Goal: Task Accomplishment & Management: Manage account settings

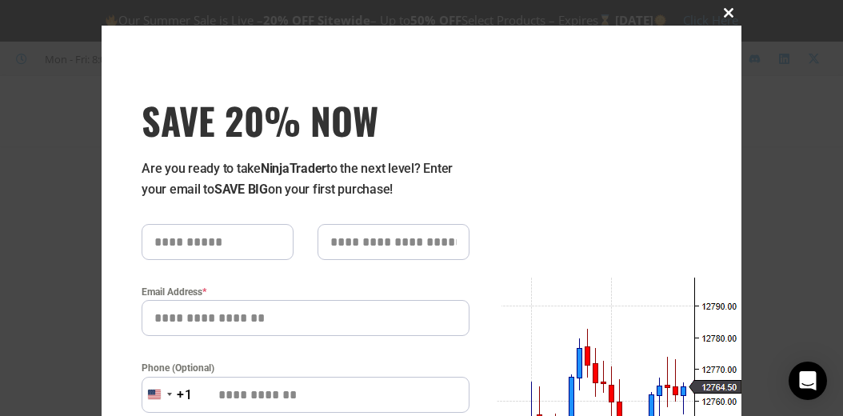
click at [727, 7] on button "Close this module" at bounding box center [729, 13] width 26 height 26
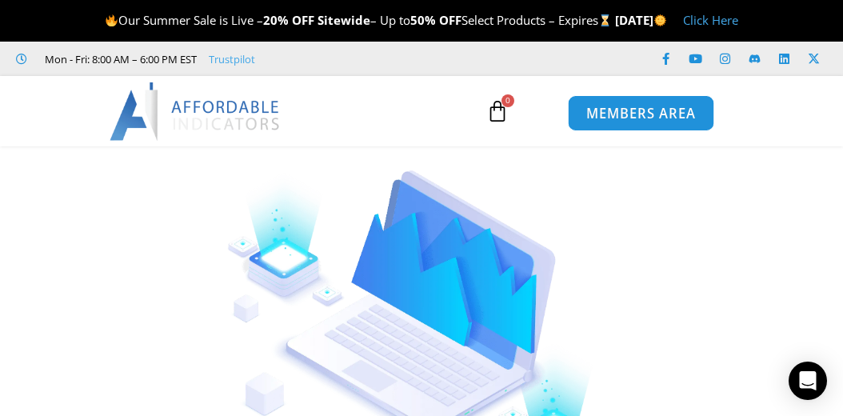
click at [645, 117] on span "MEMBERS AREA" at bounding box center [641, 114] width 110 height 14
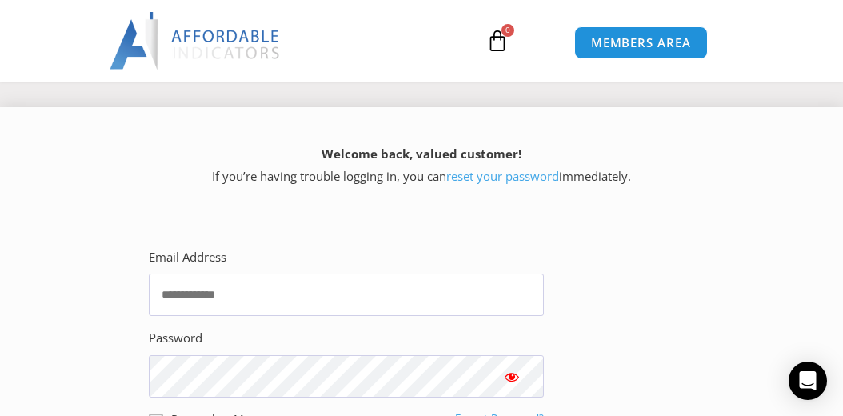
scroll to position [248, 0]
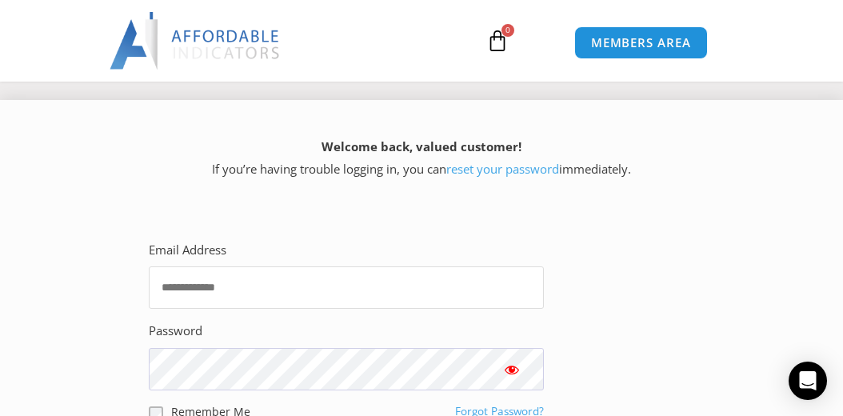
type input "**********"
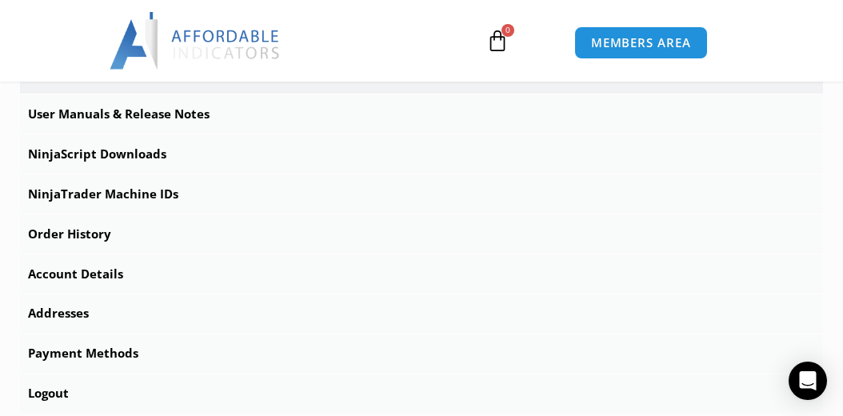
scroll to position [554, 0]
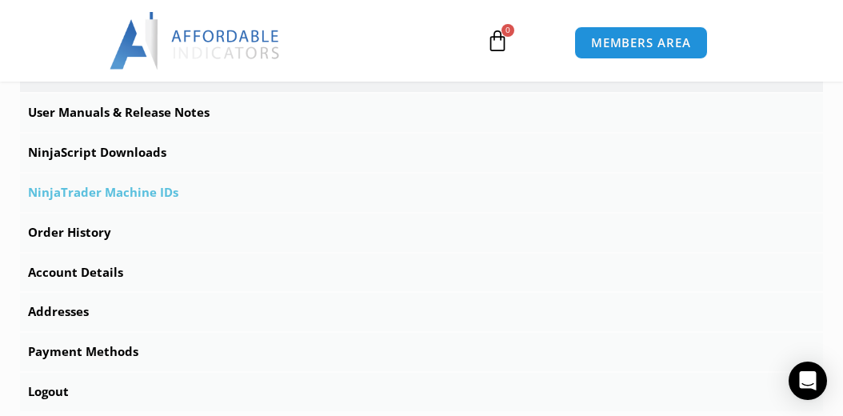
click at [127, 190] on link "NinjaTrader Machine IDs" at bounding box center [421, 193] width 803 height 38
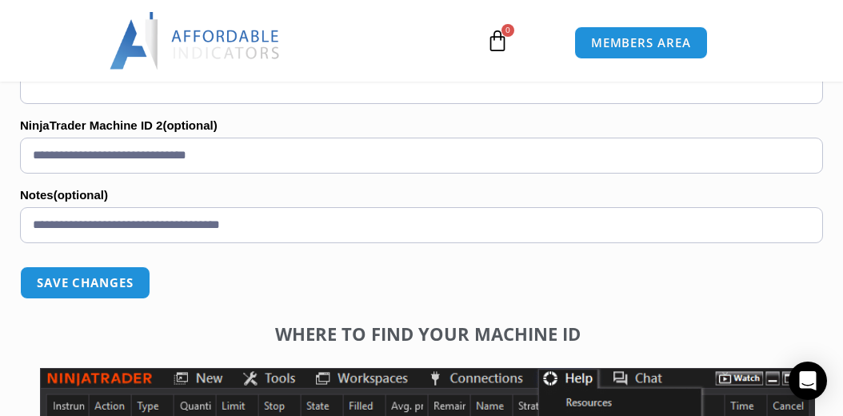
scroll to position [1276, 0]
